Goal: Task Accomplishment & Management: Manage account settings

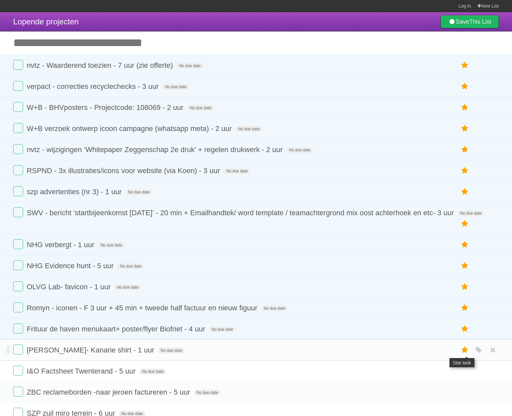
click at [463, 351] on icon at bounding box center [464, 350] width 9 height 11
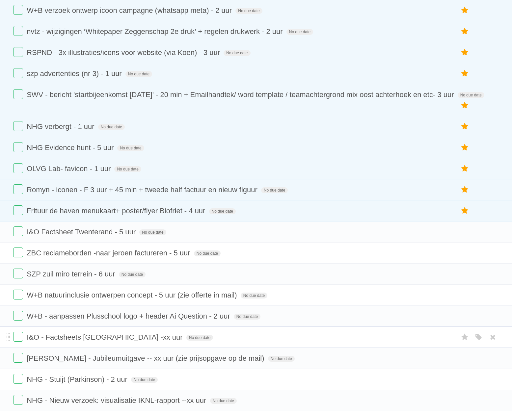
scroll to position [139, 0]
click at [463, 359] on icon at bounding box center [464, 358] width 9 height 11
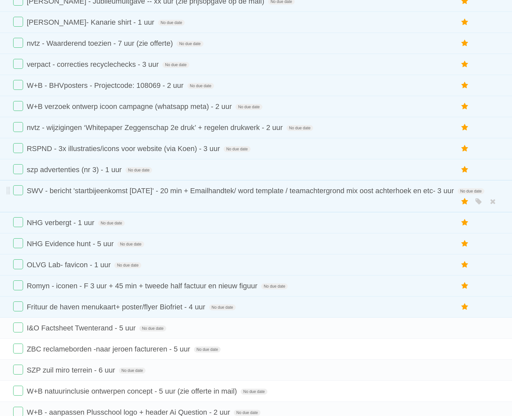
scroll to position [13, 0]
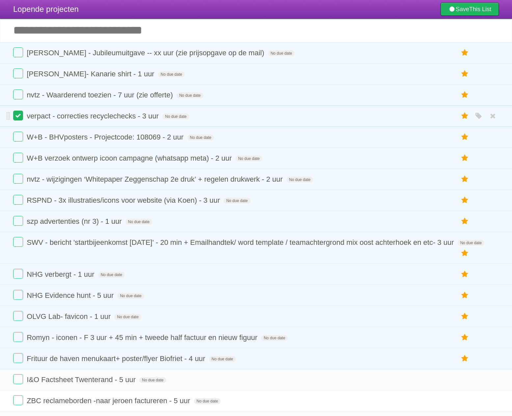
click at [20, 119] on label at bounding box center [18, 116] width 10 height 10
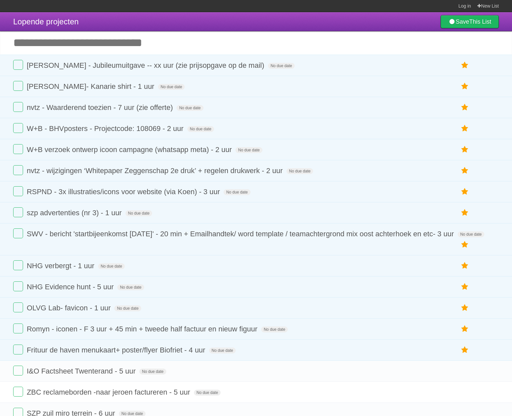
scroll to position [0, 0]
click at [17, 66] on label at bounding box center [18, 65] width 10 height 10
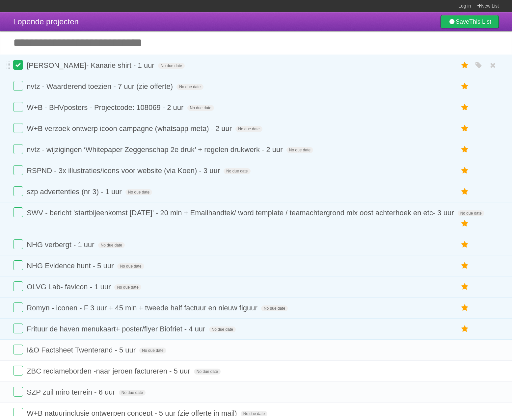
click at [19, 66] on label at bounding box center [18, 65] width 10 height 10
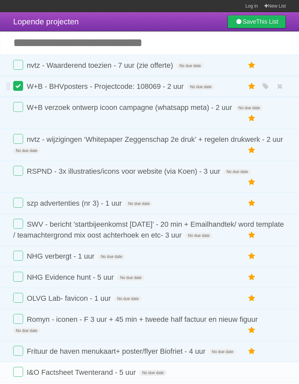
click at [17, 87] on label at bounding box center [18, 86] width 10 height 10
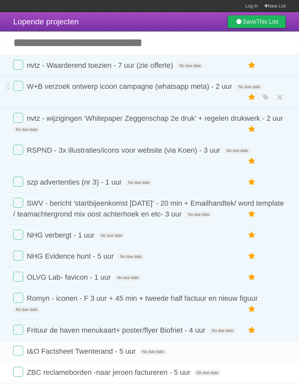
click at [173, 108] on li "W+B verzoek ontwerp icoon campagne (whatsapp meta) - 2 uur No due date White Re…" at bounding box center [149, 92] width 299 height 32
click at [154, 84] on span "W+B verzoek ontwerp icoon campagne (whatsapp meta) - 2 uur" at bounding box center [130, 86] width 207 height 8
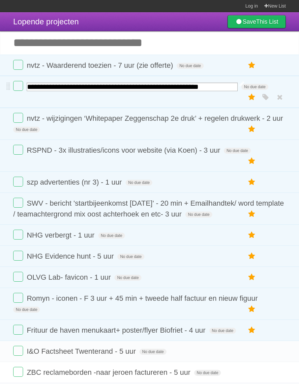
click at [220, 84] on input "**********" at bounding box center [132, 87] width 211 height 9
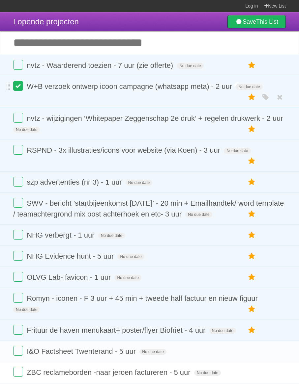
click at [18, 86] on label at bounding box center [18, 86] width 10 height 10
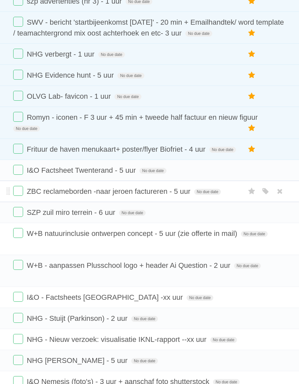
scroll to position [152, 0]
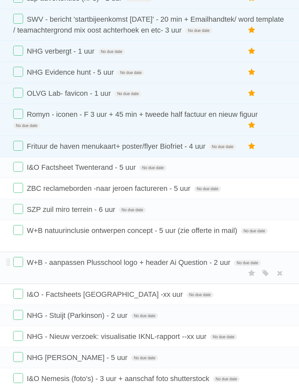
click at [160, 264] on span "W+B - aanpassen Plusschool logo + header Ai Question - 2 uur" at bounding box center [129, 262] width 205 height 8
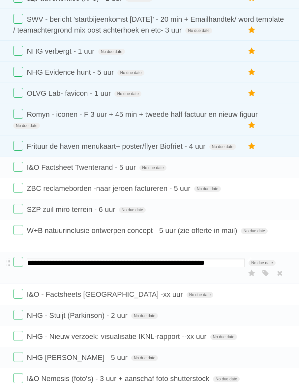
click at [140, 264] on input "**********" at bounding box center [136, 263] width 218 height 9
drag, startPoint x: 141, startPoint y: 264, endPoint x: 209, endPoint y: 265, distance: 67.5
click at [208, 265] on input "**********" at bounding box center [136, 263] width 218 height 9
type input "**********"
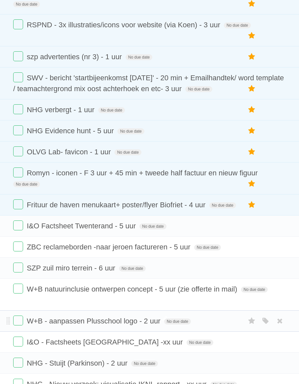
scroll to position [135, 0]
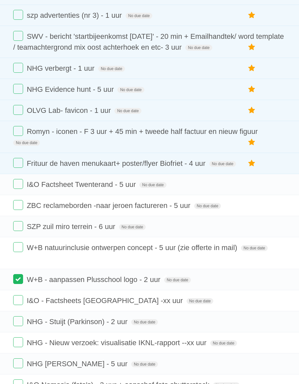
click at [20, 281] on label at bounding box center [18, 279] width 10 height 10
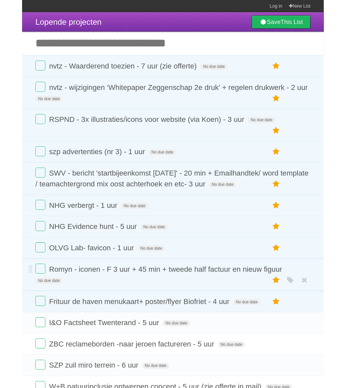
scroll to position [0, 0]
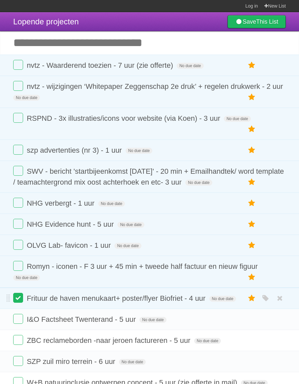
click at [20, 299] on label at bounding box center [18, 298] width 10 height 10
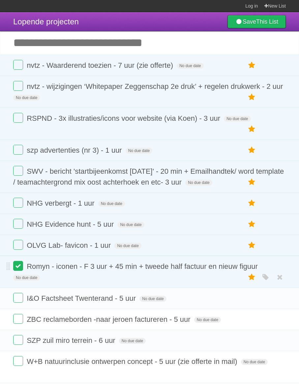
click at [17, 267] on label at bounding box center [18, 266] width 10 height 10
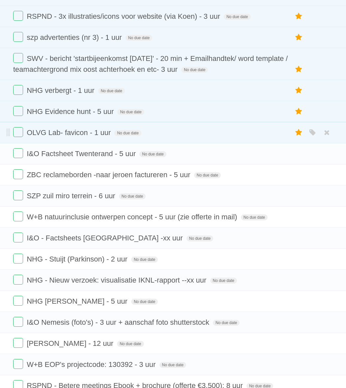
scroll to position [102, 0]
click at [65, 137] on span "OLVG Lab- favicon - 1 uur" at bounding box center [70, 132] width 86 height 8
click at [17, 132] on label at bounding box center [18, 132] width 10 height 10
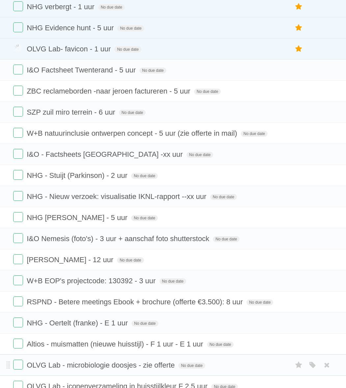
scroll to position [372, 0]
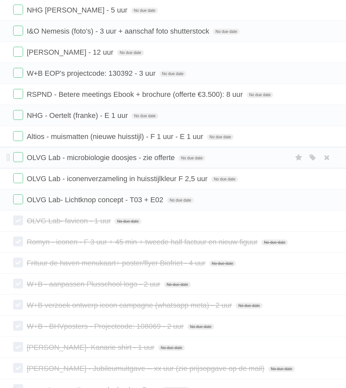
click at [115, 158] on span "OLVG Lab - microbiologie doosjes - zie offerte" at bounding box center [101, 157] width 149 height 8
drag, startPoint x: 181, startPoint y: 156, endPoint x: 196, endPoint y: 161, distance: 16.2
click at [181, 157] on input "**********" at bounding box center [110, 158] width 167 height 9
type input "**********"
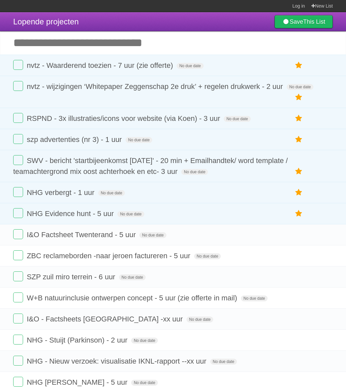
scroll to position [0, 0]
click at [20, 256] on label at bounding box center [18, 255] width 10 height 10
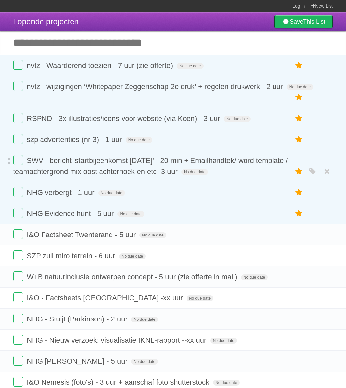
click at [138, 167] on form "SWV - bericht 'startbijeenkomst 16 september' - 20 min + Emailhandtek/ word tem…" at bounding box center [172, 166] width 319 height 22
click at [126, 164] on span "SWV - bericht 'startbijeenkomst 16 september' - 20 min + Emailhandtek/ word tem…" at bounding box center [150, 165] width 274 height 19
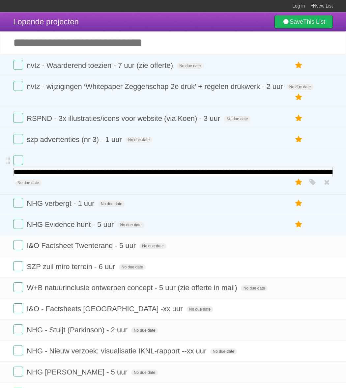
click at [127, 164] on form "**********" at bounding box center [172, 171] width 319 height 33
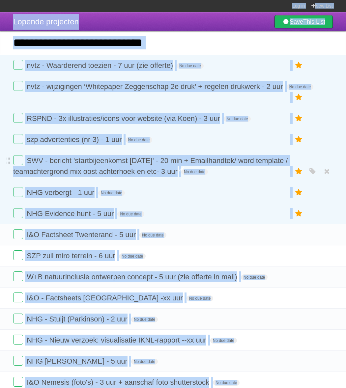
click at [125, 164] on span "SWV - bericht 'startbijeenkomst 16 september' - 20 min + Emailhandtek/ word tem…" at bounding box center [150, 165] width 274 height 19
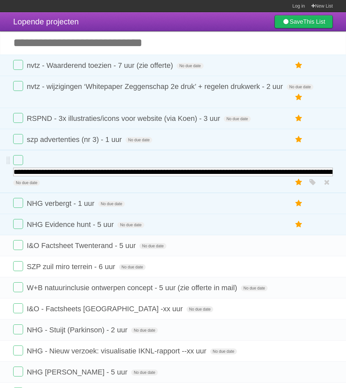
scroll to position [0, 141]
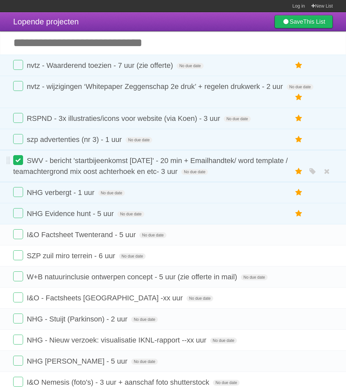
click at [17, 162] on label at bounding box center [18, 160] width 10 height 10
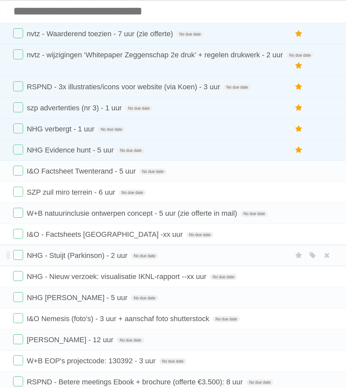
scroll to position [29, 0]
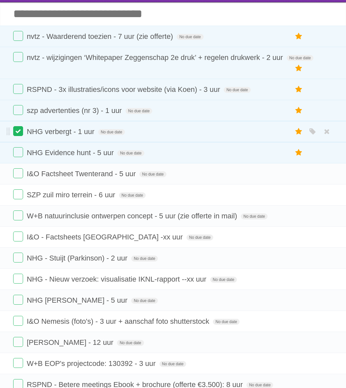
click at [20, 131] on label at bounding box center [18, 131] width 10 height 10
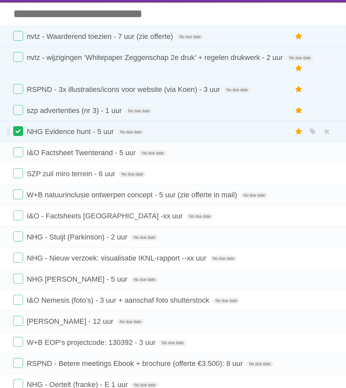
click at [17, 132] on label at bounding box center [18, 131] width 10 height 10
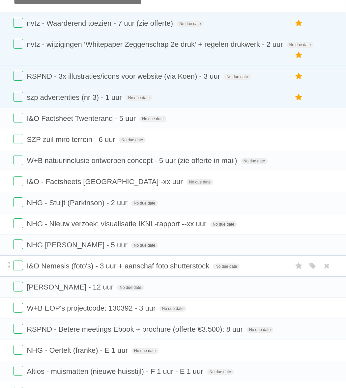
scroll to position [47, 0]
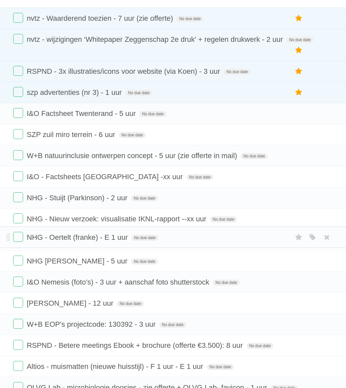
drag, startPoint x: 7, startPoint y: 346, endPoint x: 11, endPoint y: 238, distance: 108.0
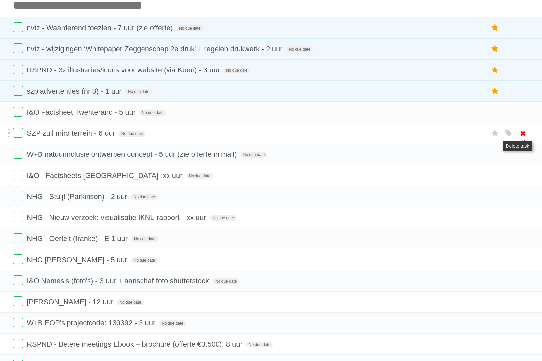
scroll to position [37, 0]
click at [20, 91] on label at bounding box center [18, 91] width 10 height 10
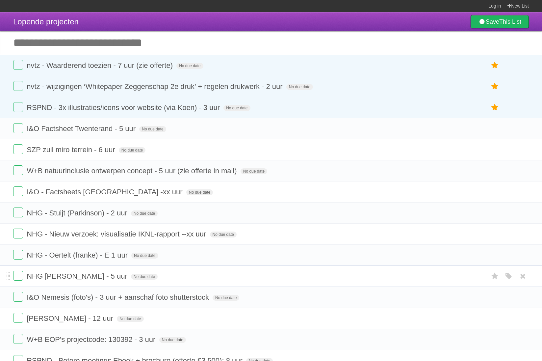
scroll to position [0, 0]
click at [17, 150] on label at bounding box center [18, 149] width 10 height 10
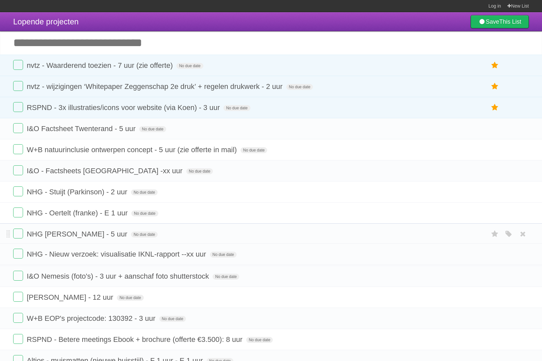
drag, startPoint x: 9, startPoint y: 213, endPoint x: 6, endPoint y: 238, distance: 25.2
drag, startPoint x: 7, startPoint y: 235, endPoint x: 15, endPoint y: 190, distance: 45.6
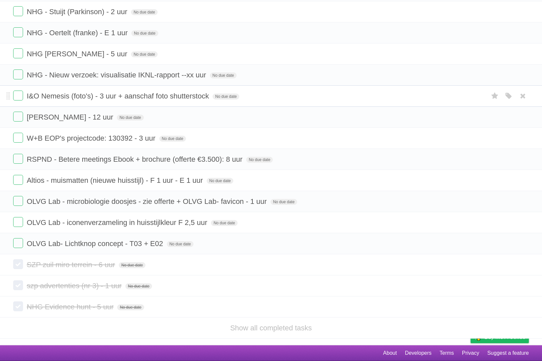
scroll to position [180, 0]
